Goal: Information Seeking & Learning: Understand process/instructions

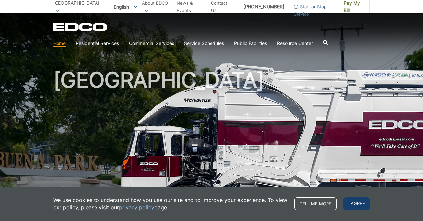
click at [355, 206] on span "I agree" at bounding box center [357, 203] width 26 height 13
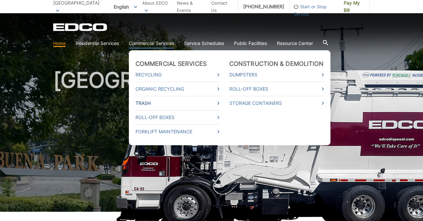
click at [205, 102] on link "Trash" at bounding box center [178, 103] width 84 height 7
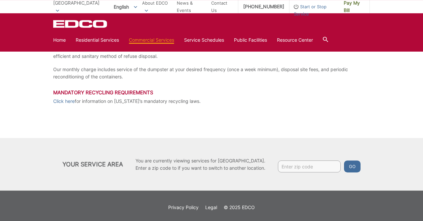
scroll to position [155, 0]
click at [67, 101] on link "Click here" at bounding box center [63, 100] width 21 height 7
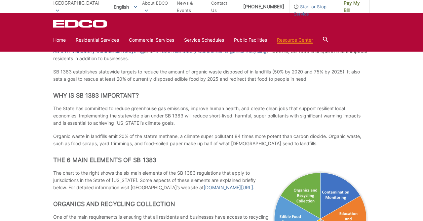
scroll to position [152, 0]
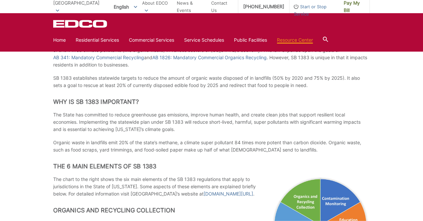
click at [282, 98] on h2 "Why is SB 1383 Important?" at bounding box center [211, 101] width 317 height 7
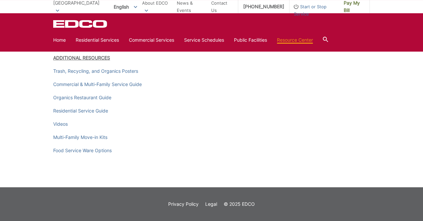
scroll to position [954, 0]
click at [124, 88] on link "Commercial & Multi-Family Service Guide" at bounding box center [97, 84] width 89 height 7
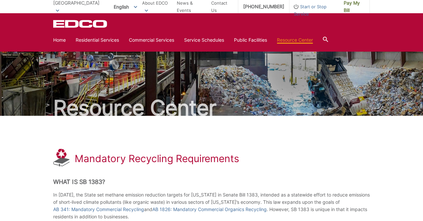
scroll to position [954, 0]
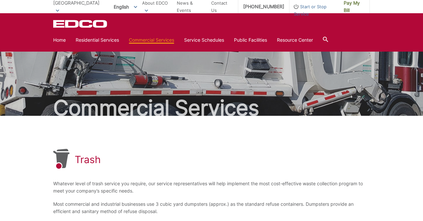
scroll to position [155, 0]
